Goal: Participate in discussion: Engage in conversation with other users on a specific topic

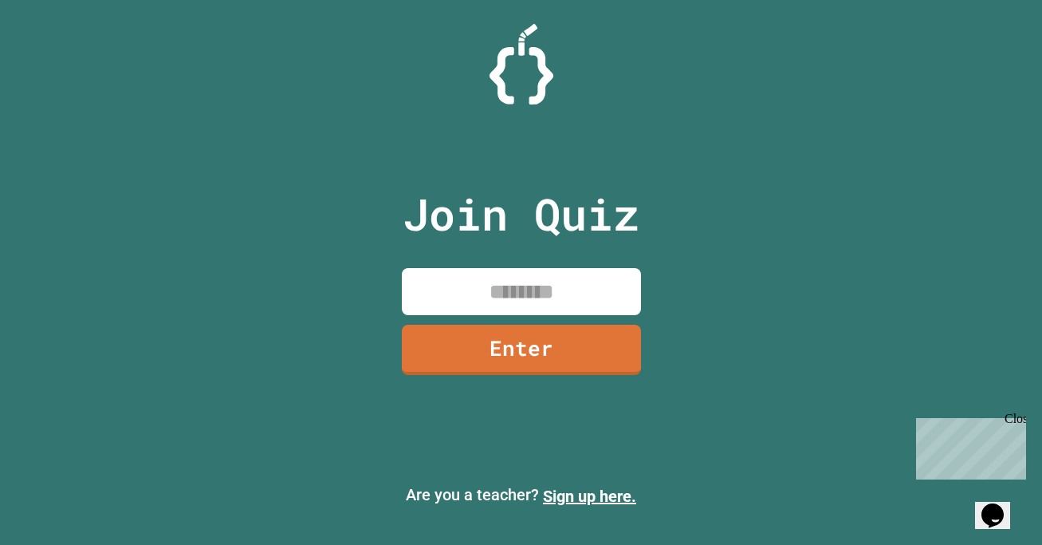
click at [514, 305] on input at bounding box center [521, 291] width 239 height 47
type input "********"
click at [559, 362] on link "Enter" at bounding box center [521, 347] width 240 height 53
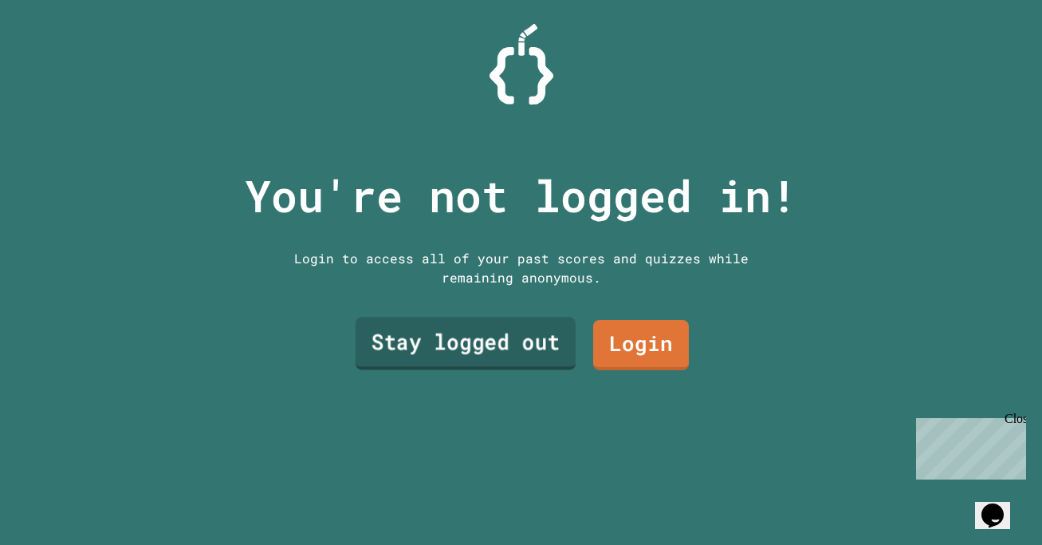
click at [477, 348] on link "Stay logged out" at bounding box center [465, 343] width 220 height 53
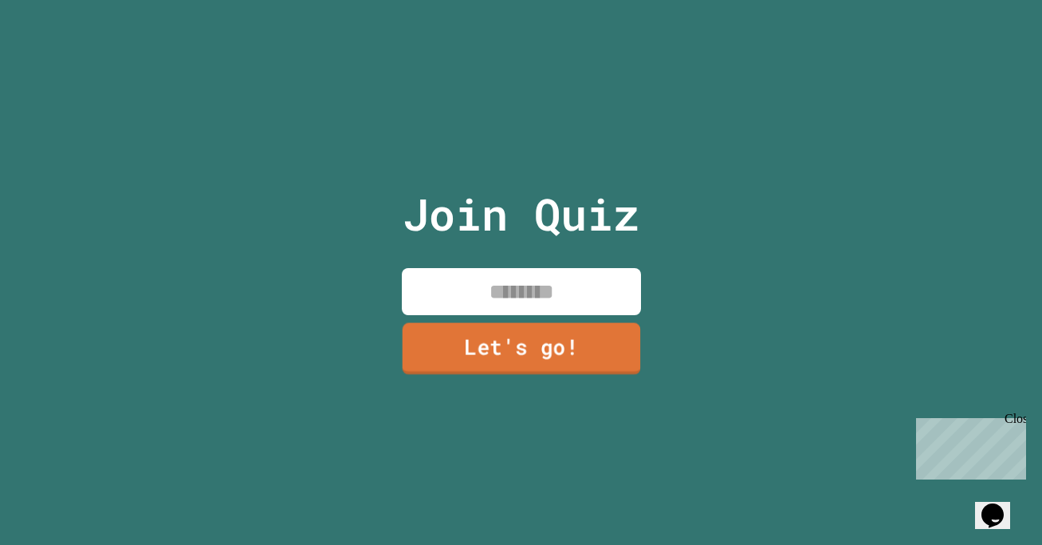
click at [506, 290] on input at bounding box center [521, 291] width 239 height 47
click at [483, 348] on link "Let's go!" at bounding box center [521, 348] width 241 height 52
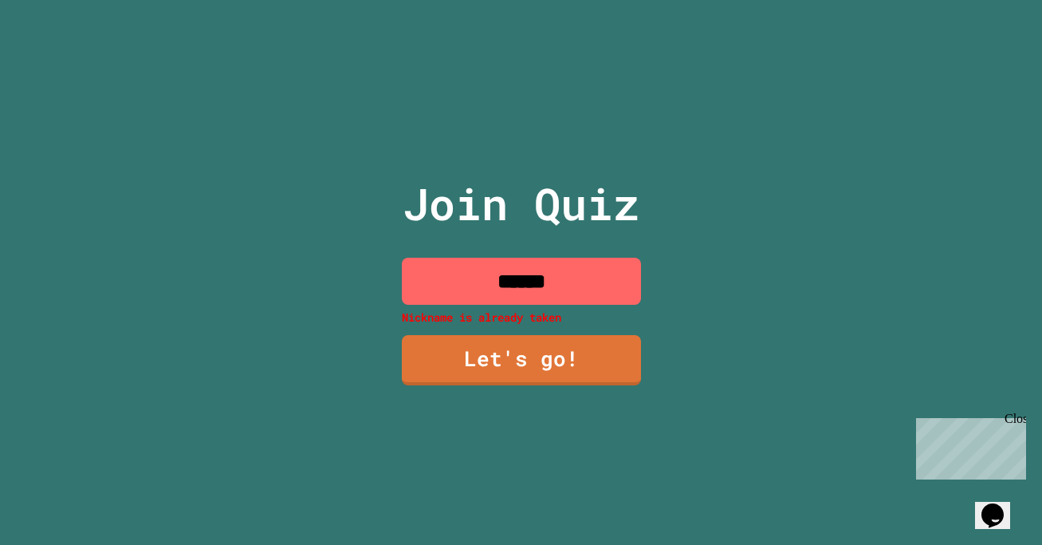
click at [609, 288] on input "******" at bounding box center [521, 281] width 239 height 47
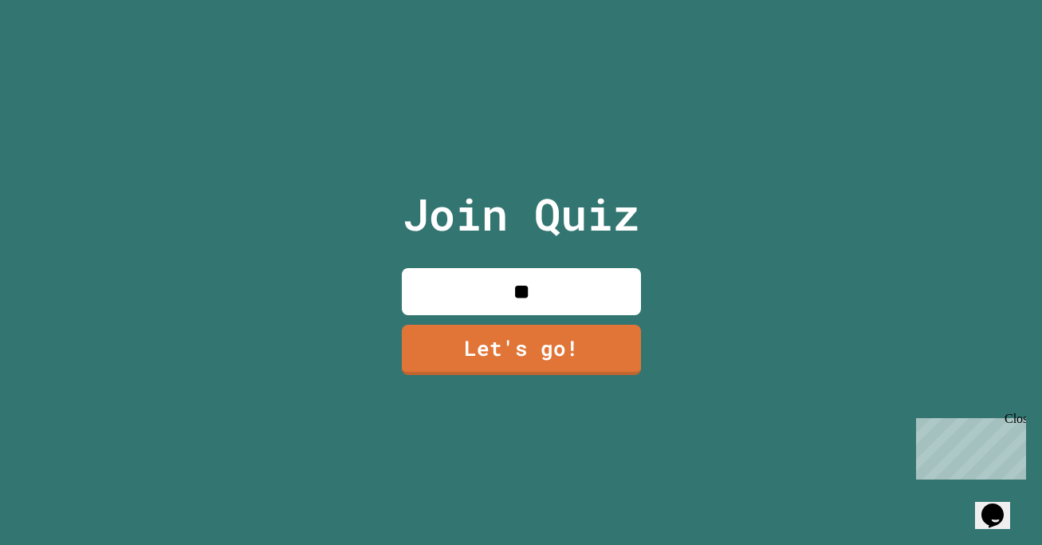
type input "*"
type input "**********"
click at [581, 354] on link "Let's go!" at bounding box center [521, 349] width 243 height 51
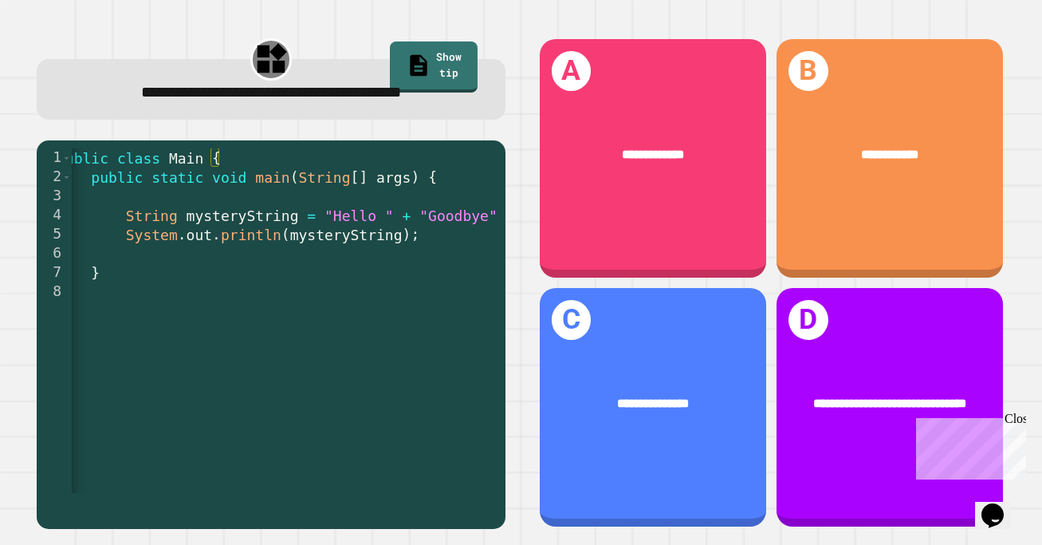
scroll to position [0, 25]
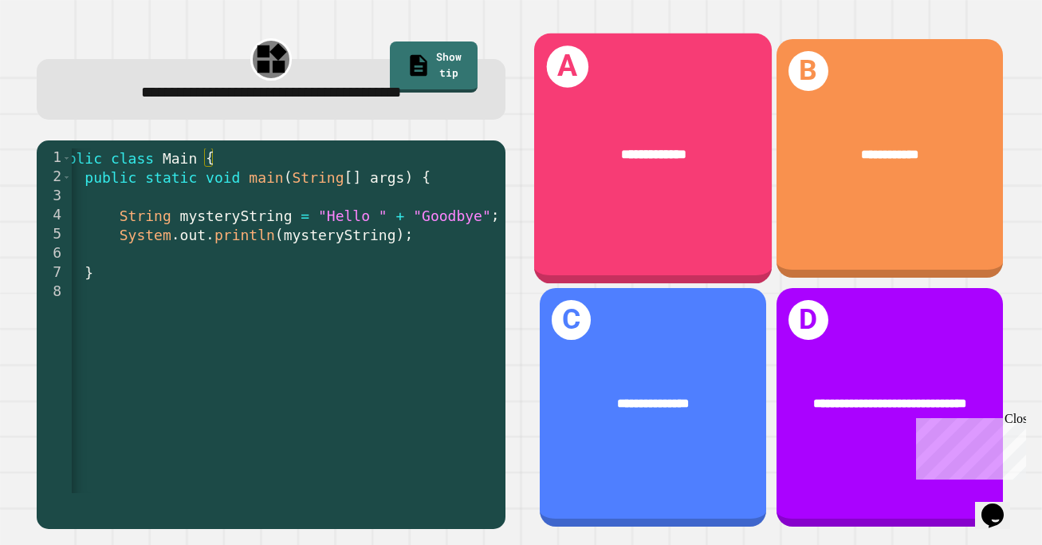
click at [687, 176] on div "**********" at bounding box center [653, 154] width 238 height 73
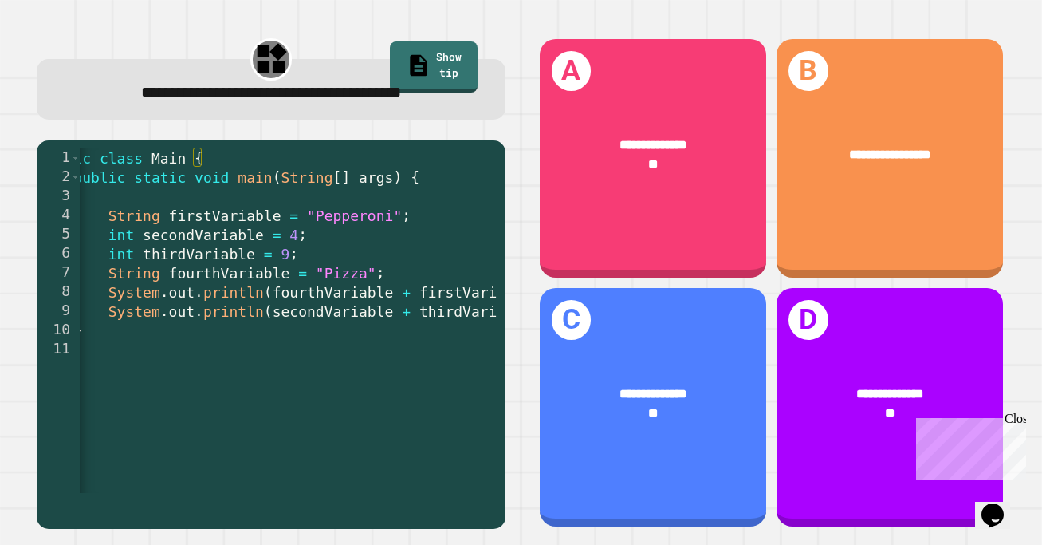
scroll to position [0, 38]
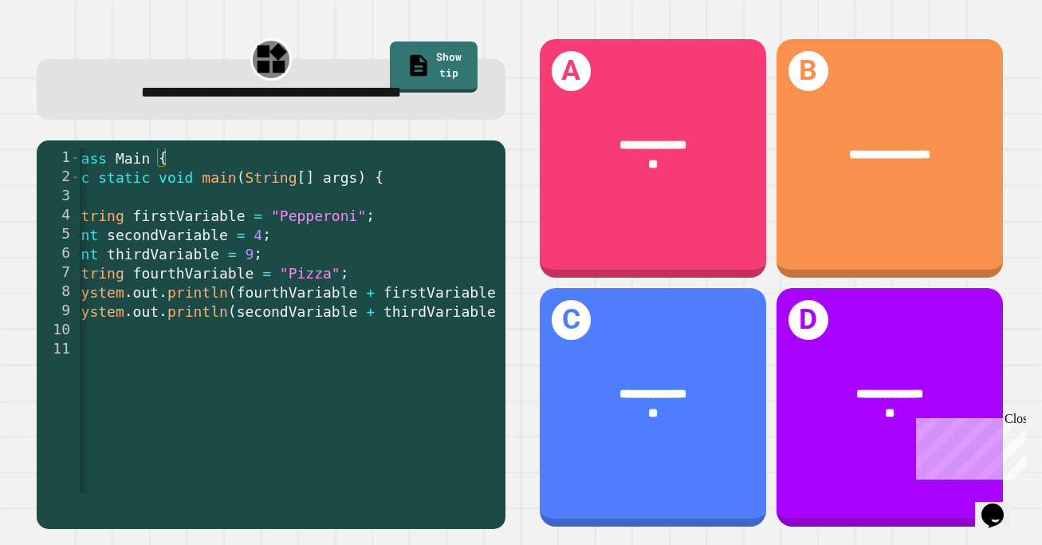
scroll to position [0, 80]
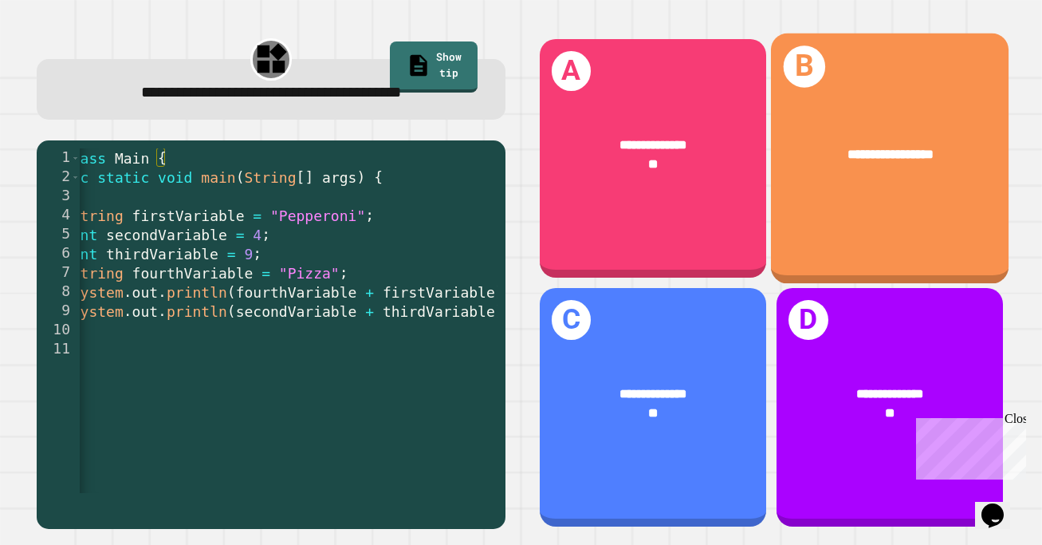
click at [821, 144] on div "**********" at bounding box center [890, 154] width 184 height 20
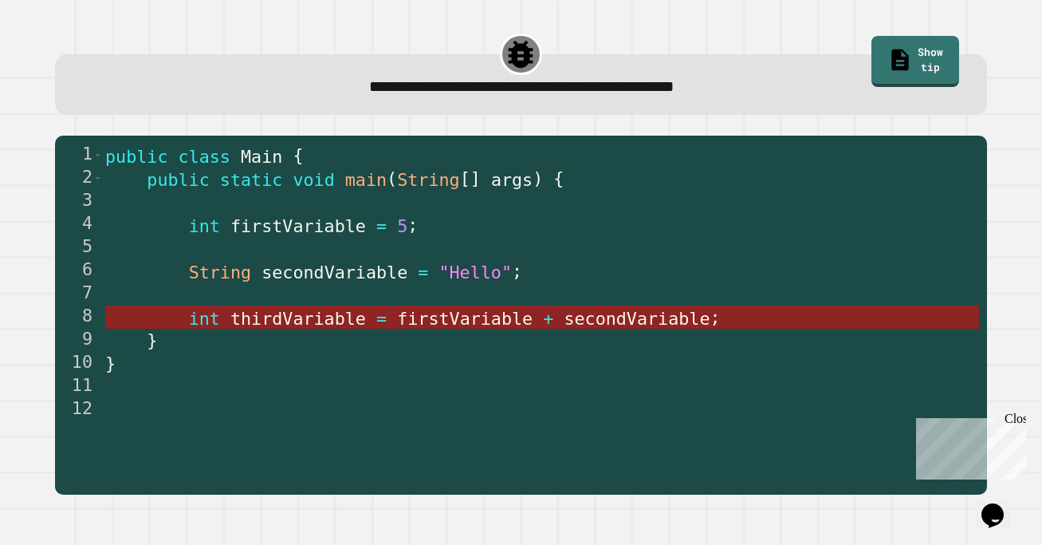
click at [439, 311] on span "firstVariable" at bounding box center [465, 318] width 136 height 20
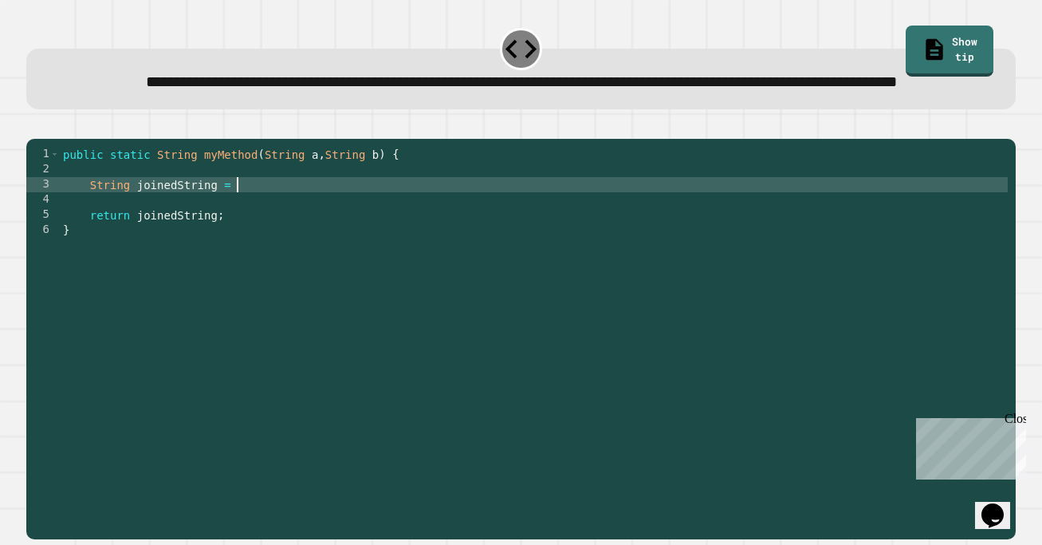
click at [275, 237] on div "public static String myMethod ( String a , String b ) { String joinedString = r…" at bounding box center [534, 321] width 949 height 349
click at [34, 126] on icon "button" at bounding box center [34, 126] width 0 height 0
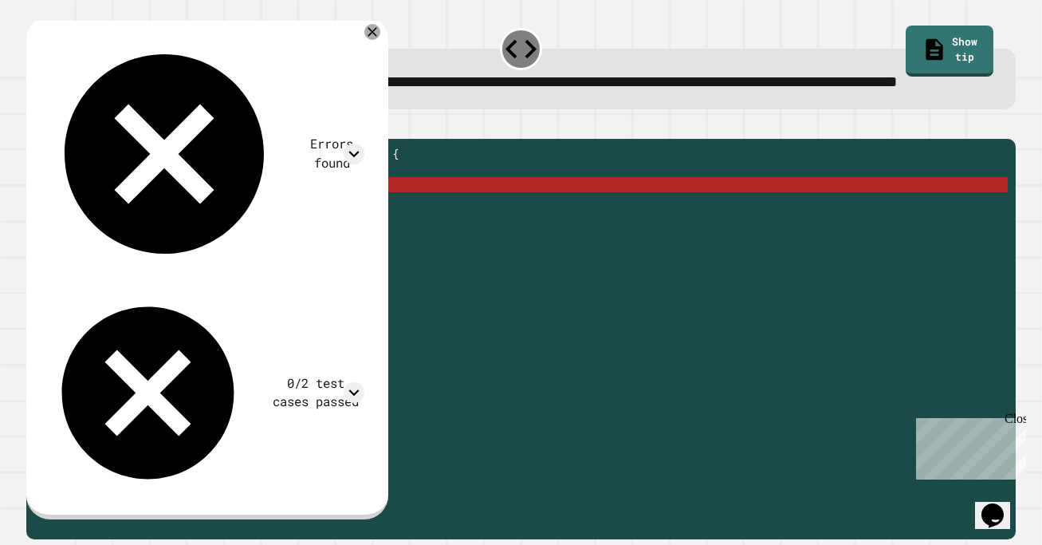
click at [297, 241] on div "public static String myMethod ( String a , String b ) { String joinedString = a…" at bounding box center [534, 321] width 949 height 349
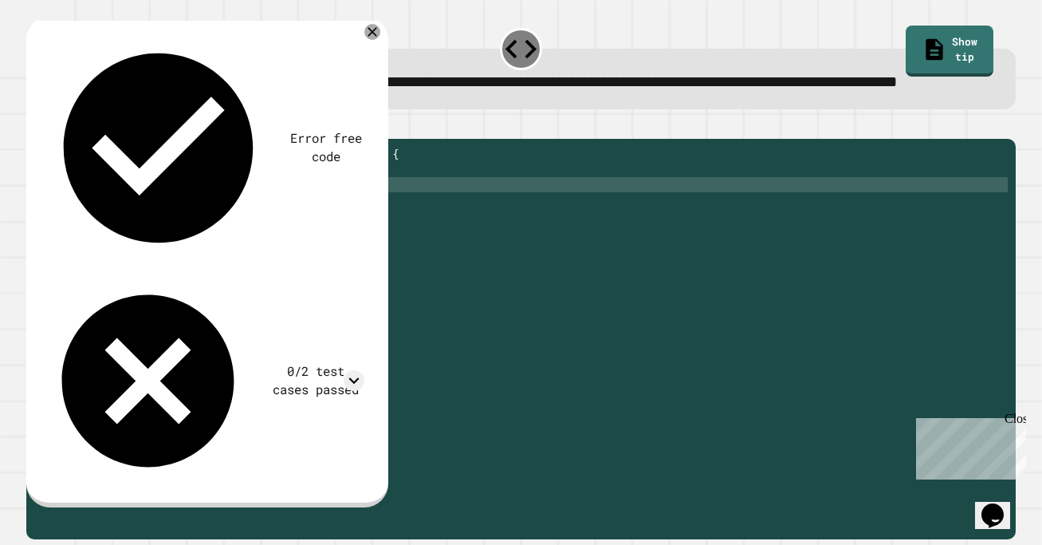
scroll to position [0, 15]
click at [34, 126] on button "button" at bounding box center [34, 126] width 0 height 0
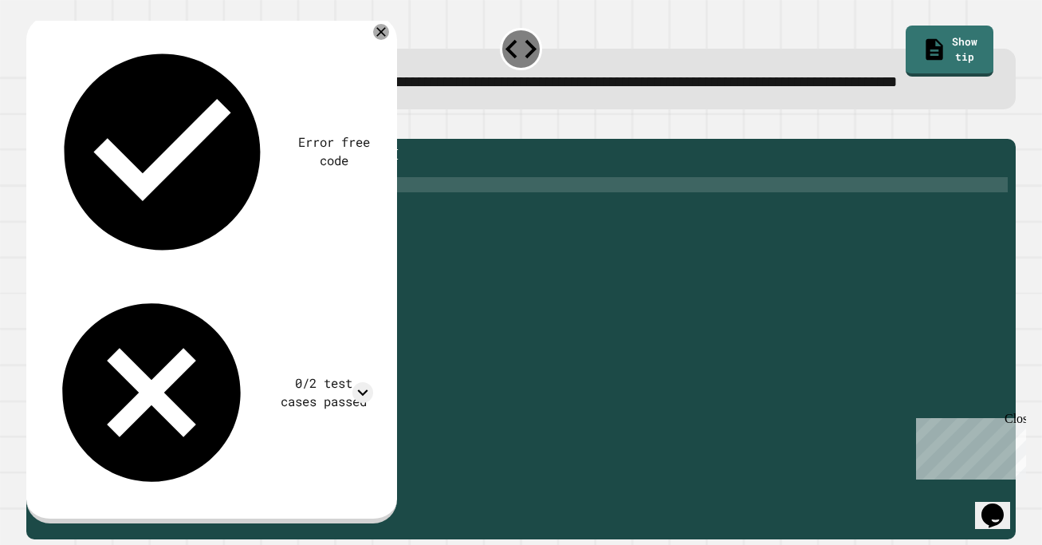
click at [277, 234] on div "public static String myMethod ( String a , String b ) { String joinedString = "…" at bounding box center [534, 321] width 949 height 349
type textarea "**********"
click at [49, 141] on icon "button" at bounding box center [45, 135] width 9 height 11
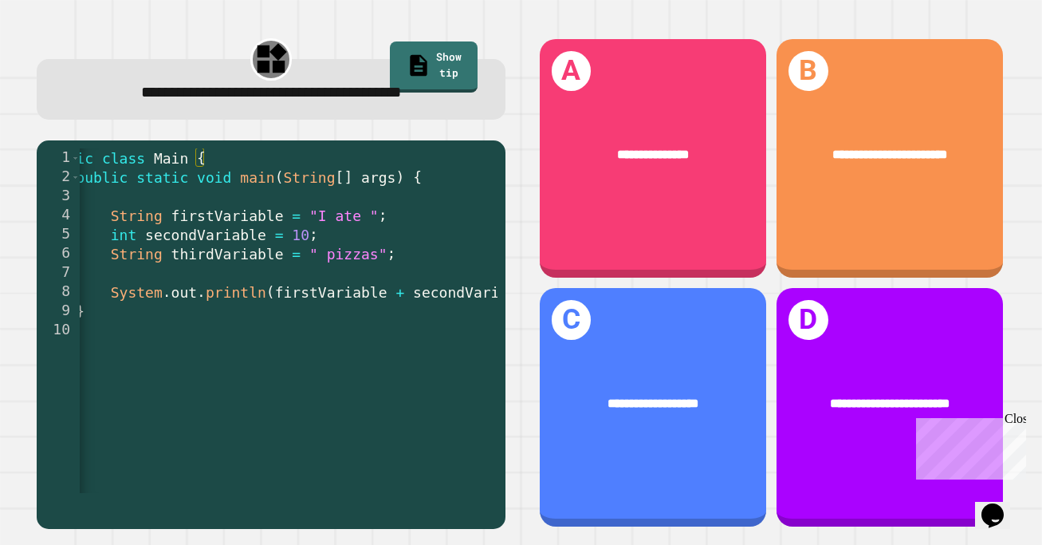
scroll to position [0, 41]
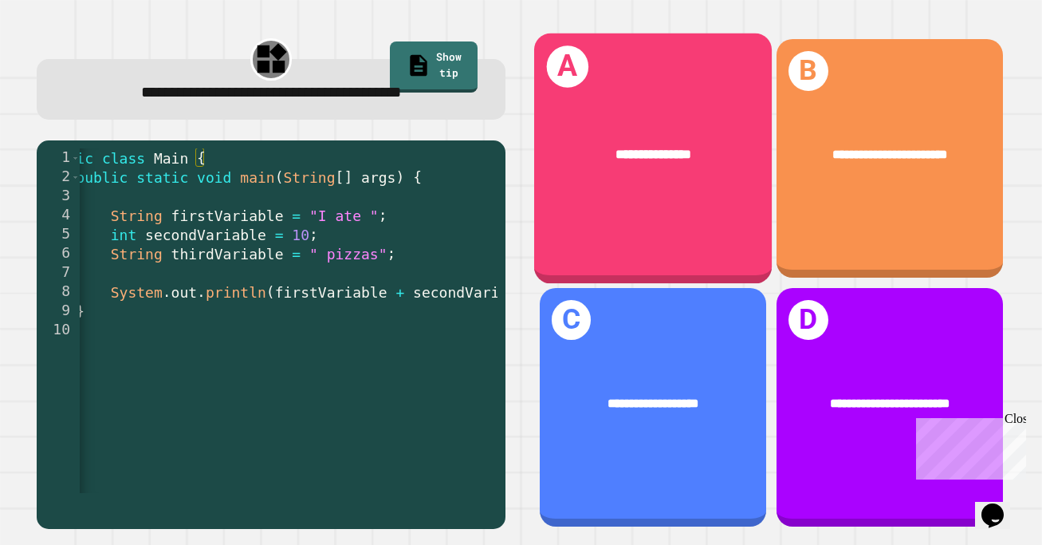
click at [672, 164] on div "**********" at bounding box center [653, 154] width 238 height 73
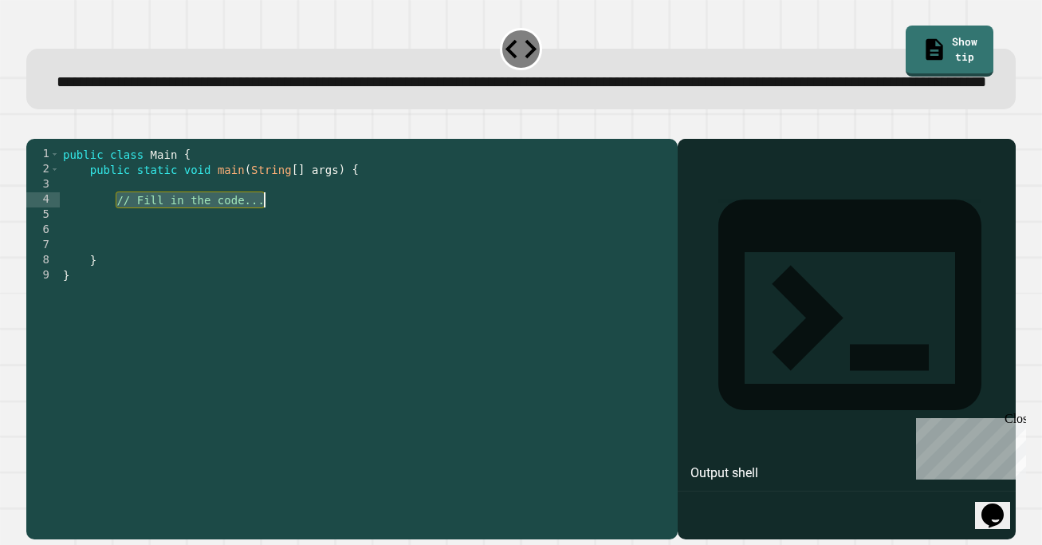
drag, startPoint x: 116, startPoint y: 248, endPoint x: 261, endPoint y: 248, distance: 144.4
click at [261, 248] on div "public class Main { public static void main ( String [ ] args ) { // Fill in th…" at bounding box center [365, 321] width 611 height 349
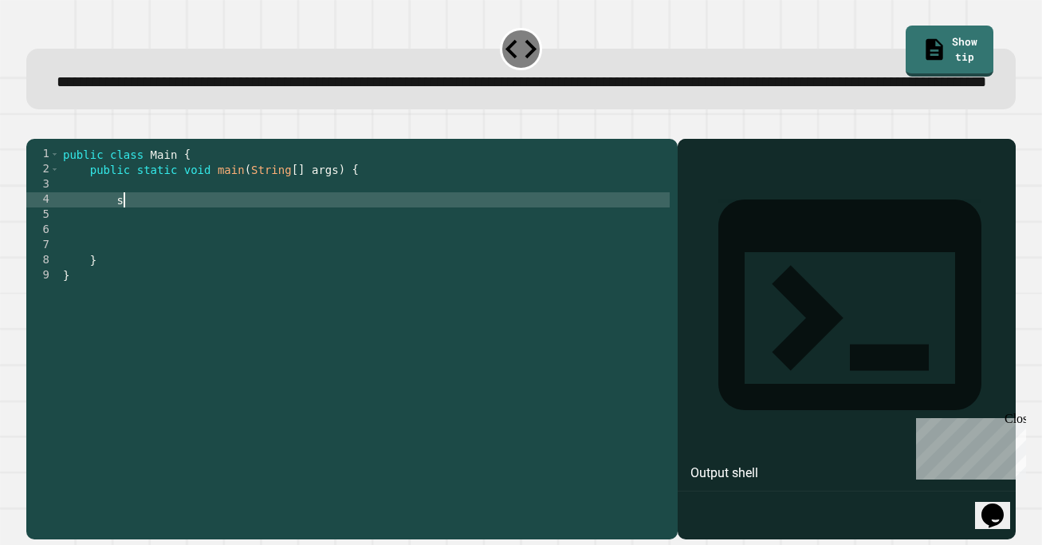
type textarea "*"
type textarea "**********"
click at [441, 251] on div "public class Main { public static void main ( String [ ] args ) { System . out …" at bounding box center [365, 321] width 611 height 349
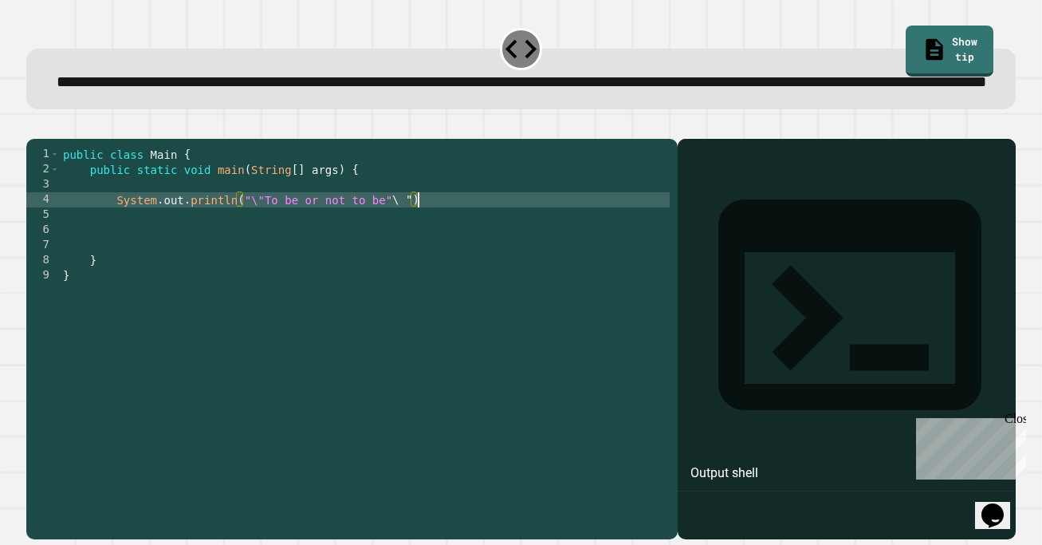
scroll to position [0, 25]
click at [34, 126] on button "button" at bounding box center [34, 126] width 0 height 0
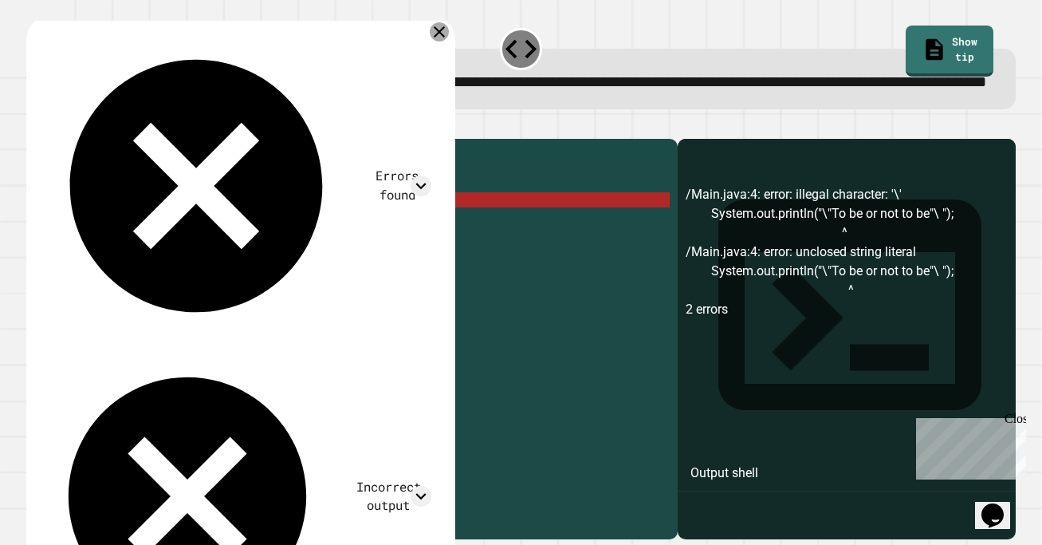
click at [445, 37] on icon at bounding box center [439, 31] width 11 height 11
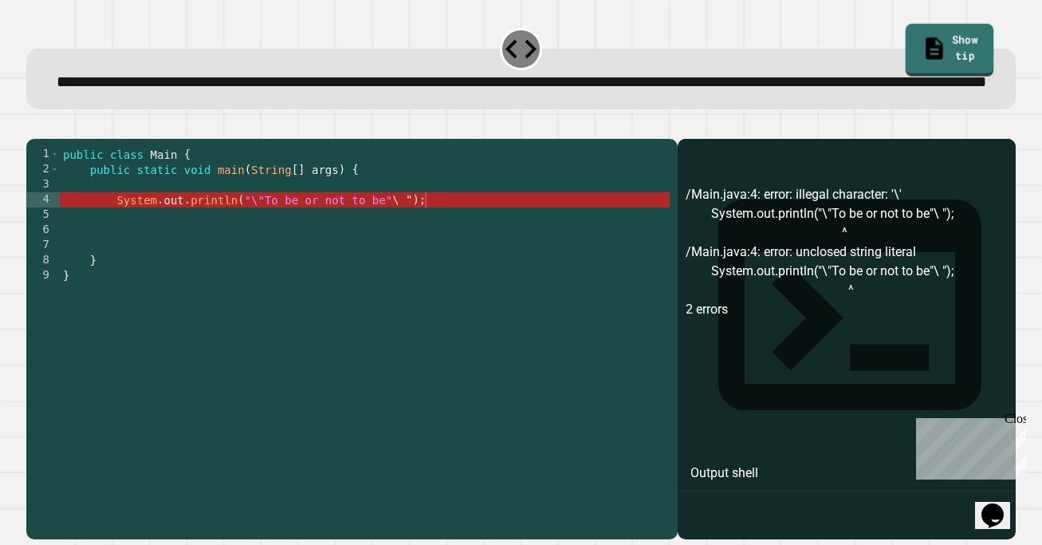
click at [928, 35] on link "Show tip" at bounding box center [950, 50] width 88 height 53
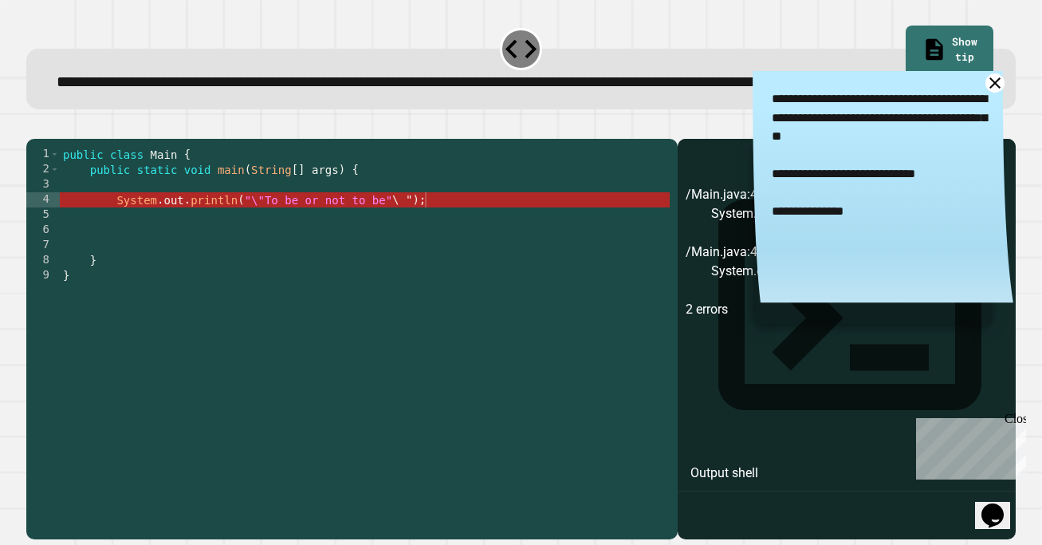
click at [990, 93] on icon at bounding box center [995, 82] width 19 height 19
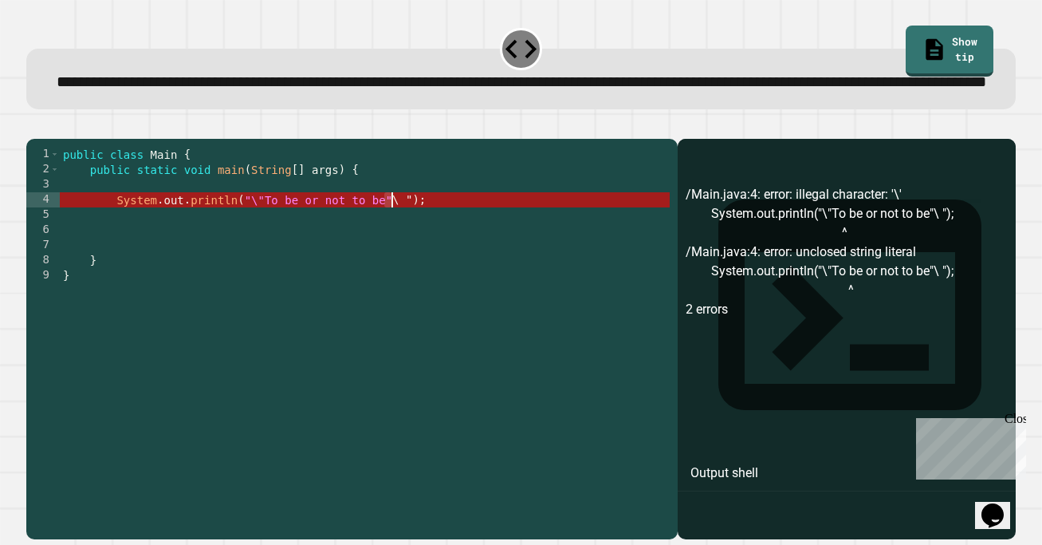
click at [388, 245] on div "public class Main { public static void main ( String [ ] args ) { System . out …" at bounding box center [365, 321] width 611 height 349
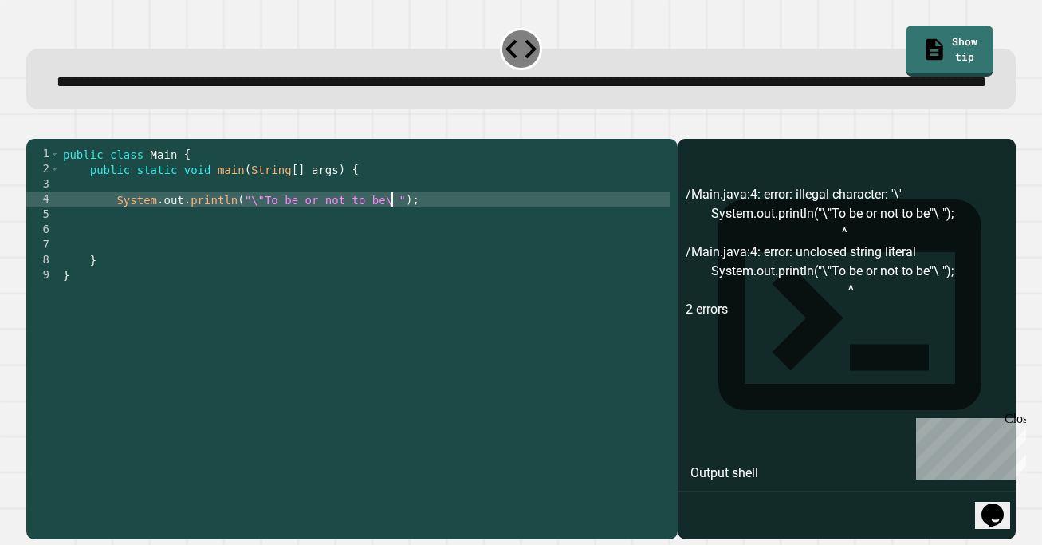
scroll to position [0, 24]
type textarea "**********"
click at [34, 126] on button "button" at bounding box center [34, 126] width 0 height 0
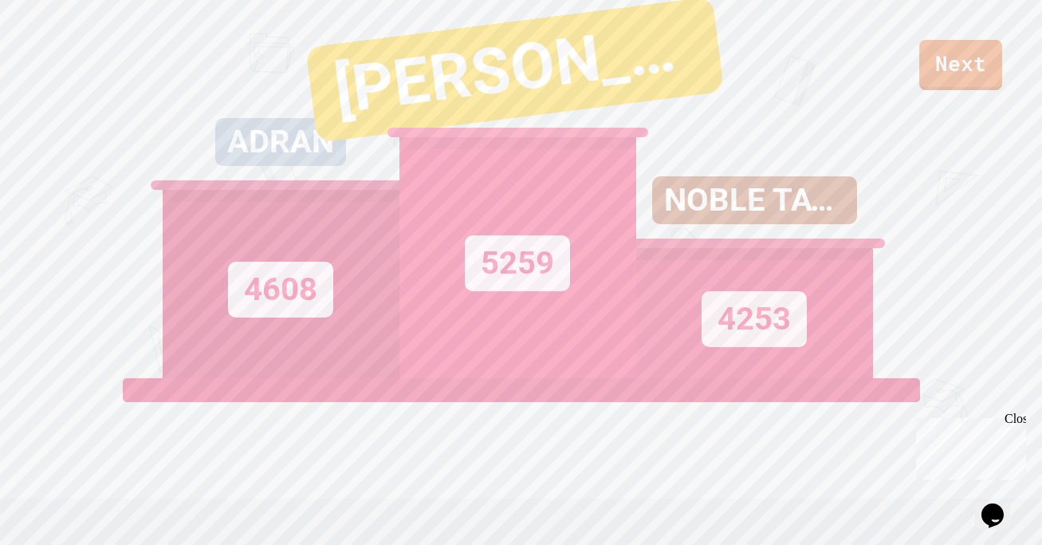
click at [1012, 420] on div "Close" at bounding box center [1015, 422] width 20 height 20
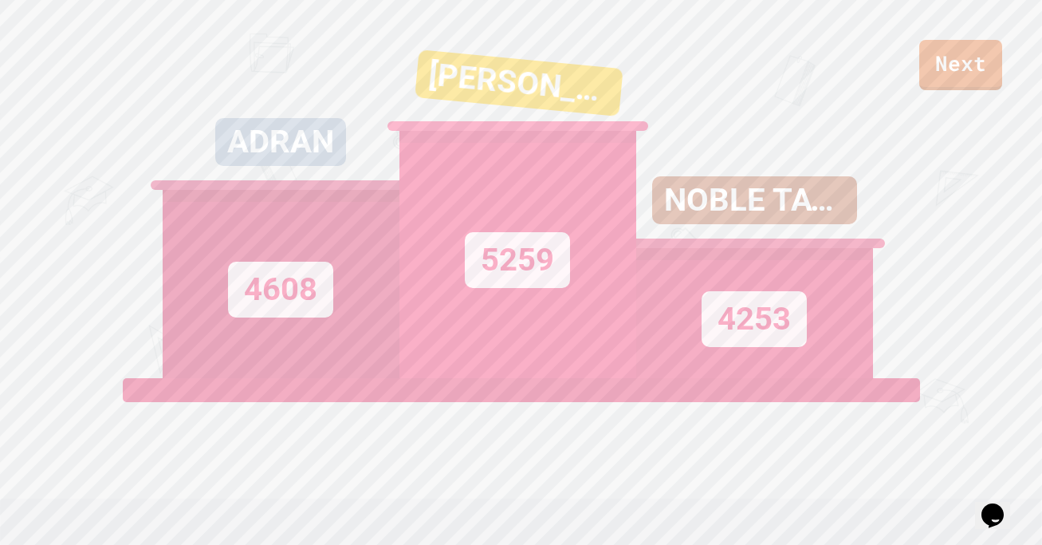
click at [798, 224] on div "NOBLE TAYTAY" at bounding box center [754, 200] width 205 height 48
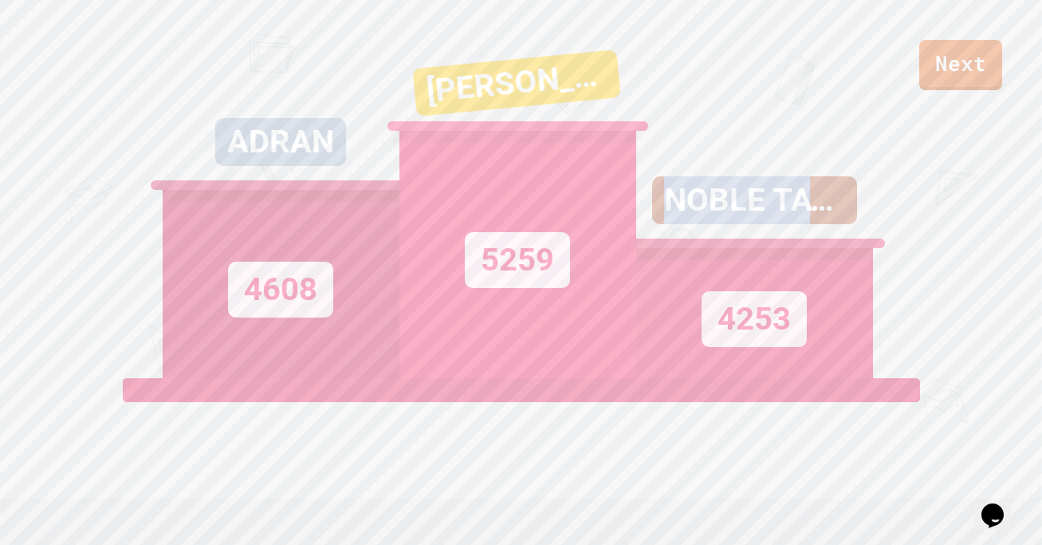
click at [798, 224] on div "NOBLE TAYTAY" at bounding box center [754, 200] width 205 height 48
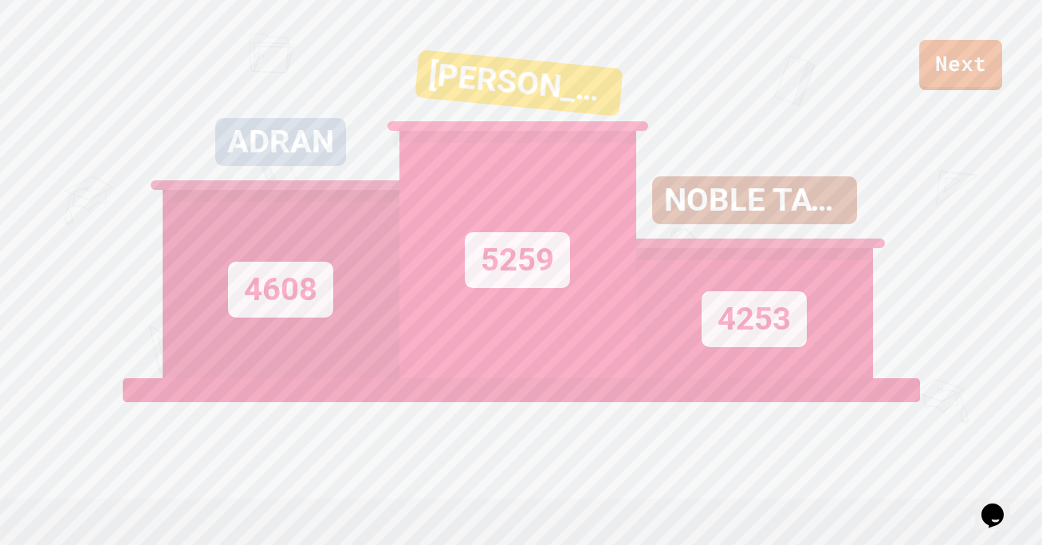
click at [798, 347] on div "4253" at bounding box center [754, 319] width 105 height 56
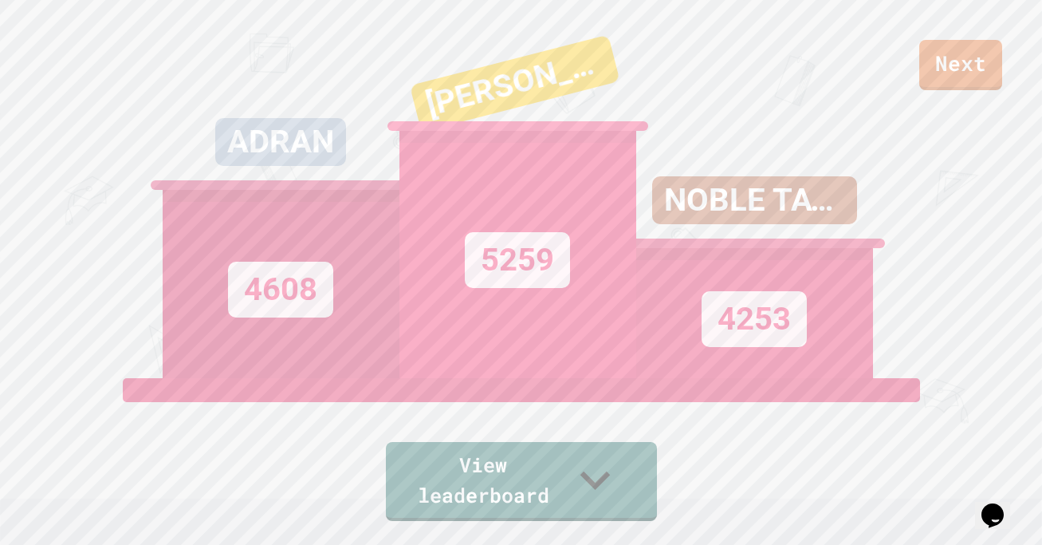
click at [296, 155] on div "ADRAN" at bounding box center [280, 142] width 131 height 48
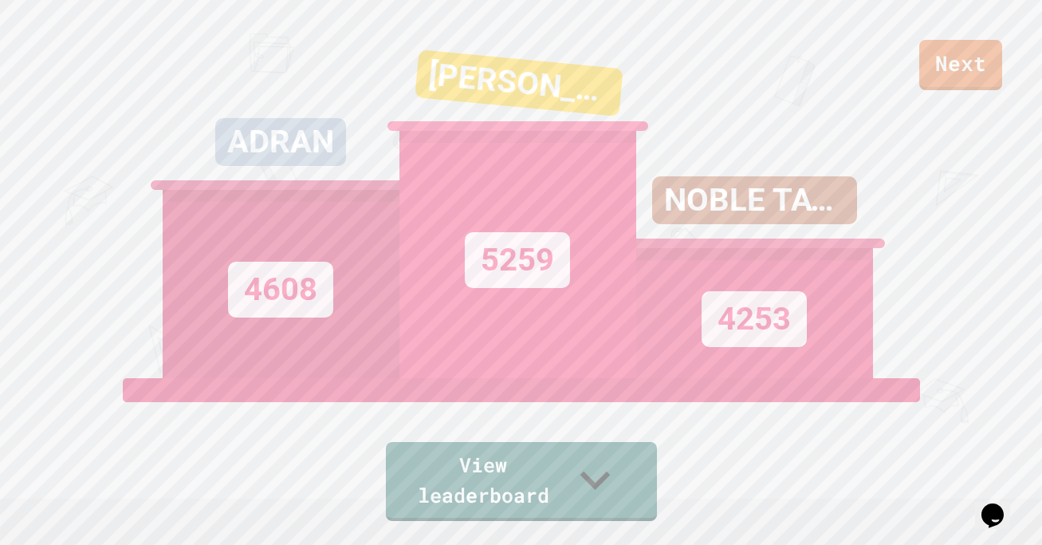
click at [476, 462] on div "View leaderboard" at bounding box center [521, 449] width 271 height 143
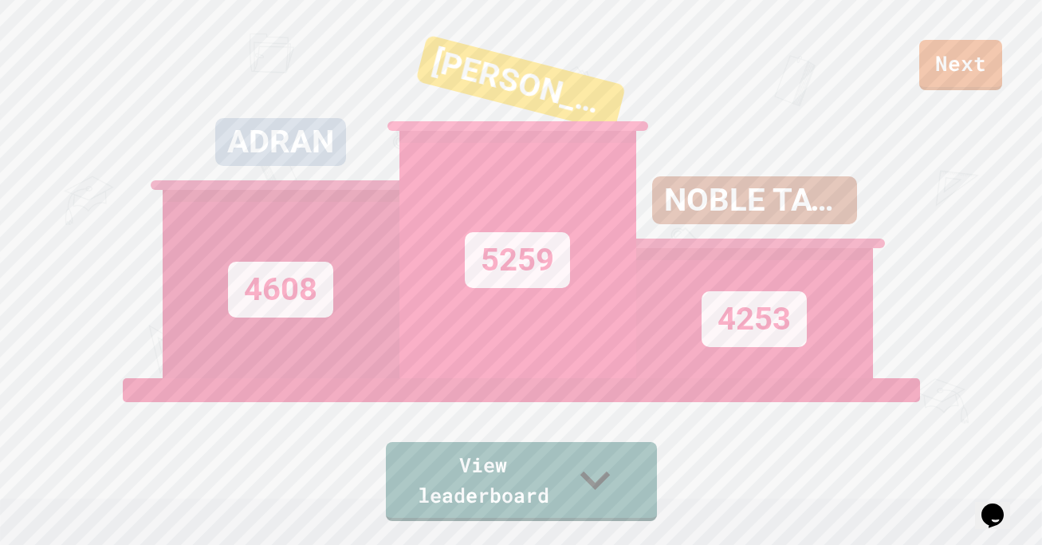
click at [477, 480] on link "View leaderboard" at bounding box center [521, 481] width 271 height 79
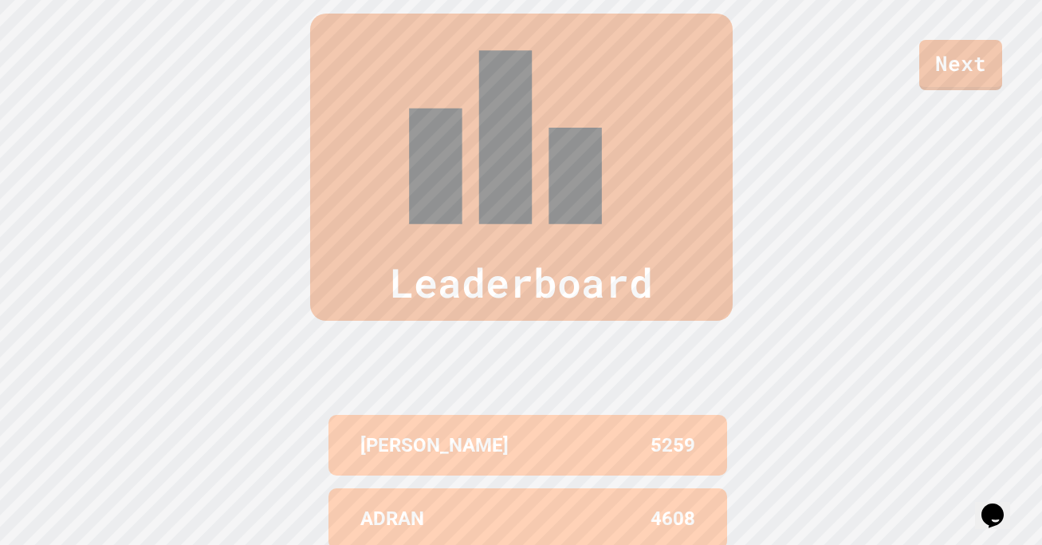
scroll to position [658, 0]
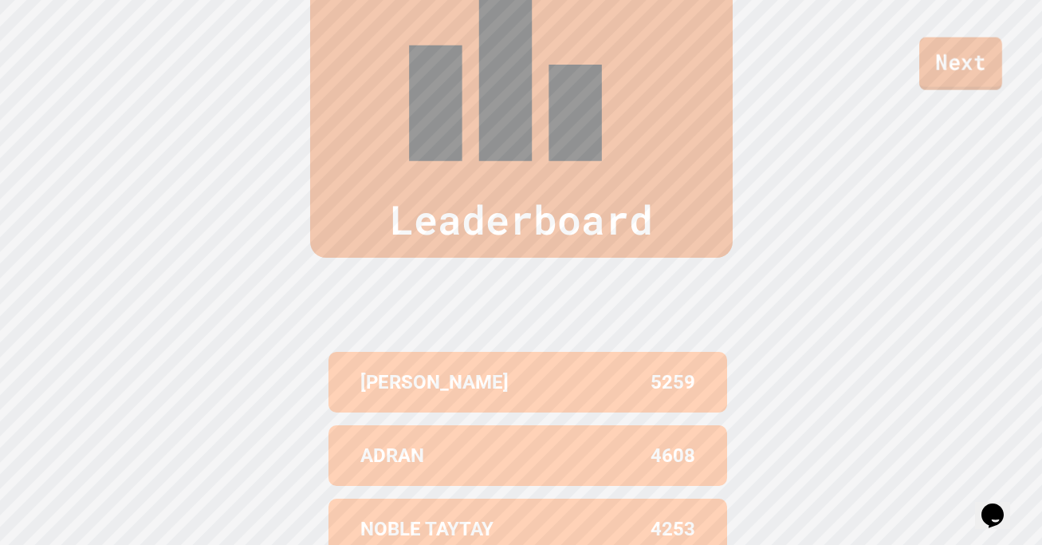
click at [983, 72] on link "Next" at bounding box center [961, 63] width 83 height 53
